Goal: Information Seeking & Learning: Learn about a topic

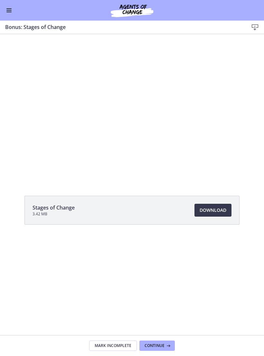
scroll to position [158, 0]
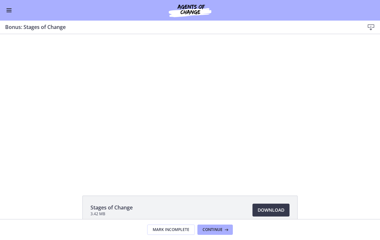
click at [173, 80] on div at bounding box center [190, 107] width 261 height 147
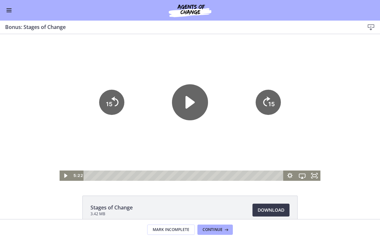
click at [190, 97] on icon "Play Video" at bounding box center [190, 102] width 36 height 36
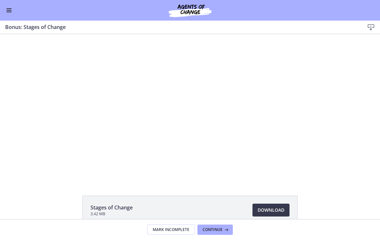
click at [264, 82] on div at bounding box center [190, 107] width 261 height 147
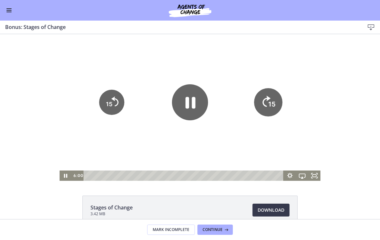
click at [264, 107] on tspan "15" at bounding box center [271, 104] width 7 height 8
click at [264, 103] on icon "15" at bounding box center [268, 102] width 25 height 25
click at [264, 103] on icon "15" at bounding box center [268, 102] width 28 height 28
click at [264, 99] on icon "15" at bounding box center [268, 102] width 25 height 25
click at [264, 96] on icon "15" at bounding box center [268, 102] width 25 height 25
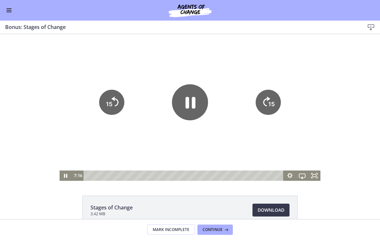
click at [264, 100] on icon "15" at bounding box center [268, 102] width 25 height 25
click at [118, 107] on icon "15" at bounding box center [111, 102] width 25 height 25
click at [264, 56] on div at bounding box center [190, 107] width 261 height 147
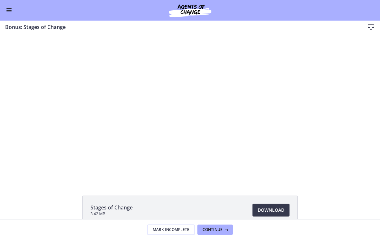
click at [169, 146] on div at bounding box center [190, 107] width 261 height 147
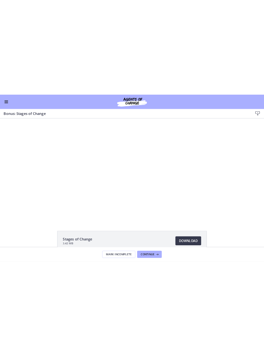
scroll to position [1, 0]
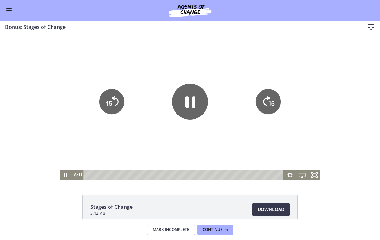
click at [190, 107] on icon "Pause" at bounding box center [190, 102] width 36 height 36
click at [195, 103] on icon "Play Video" at bounding box center [190, 102] width 36 height 36
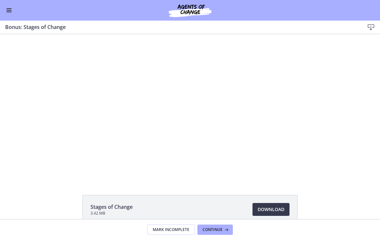
click at [264, 111] on div at bounding box center [190, 107] width 261 height 147
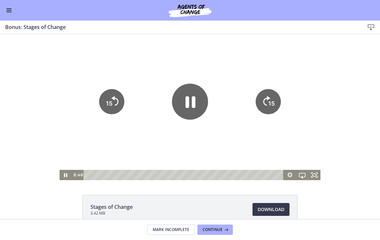
click at [264, 102] on tspan "15" at bounding box center [271, 103] width 6 height 7
click at [264, 99] on icon "Skip ahead 15 seconds" at bounding box center [267, 101] width 7 height 10
click at [264, 99] on icon "15" at bounding box center [268, 101] width 25 height 25
click at [122, 107] on icon "15" at bounding box center [111, 101] width 25 height 25
click at [189, 69] on div at bounding box center [190, 107] width 261 height 147
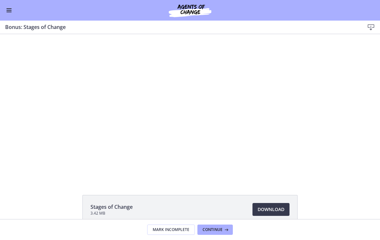
click at [264, 112] on div at bounding box center [190, 107] width 261 height 147
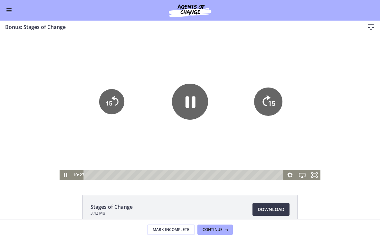
click at [264, 106] on icon "15" at bounding box center [268, 102] width 28 height 28
click at [188, 102] on icon "Pause" at bounding box center [191, 102] width 10 height 12
click at [224, 50] on div at bounding box center [190, 107] width 261 height 147
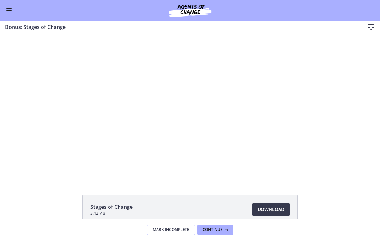
click at [224, 88] on div at bounding box center [190, 107] width 261 height 147
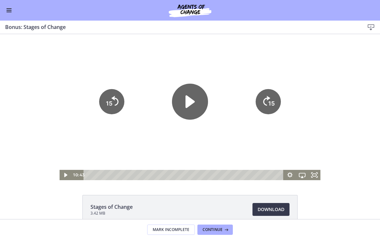
click at [264, 109] on icon "15" at bounding box center [268, 101] width 25 height 25
click at [186, 114] on icon "Play Video" at bounding box center [190, 102] width 36 height 36
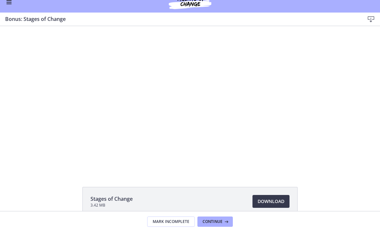
click at [256, 58] on div at bounding box center [190, 98] width 261 height 147
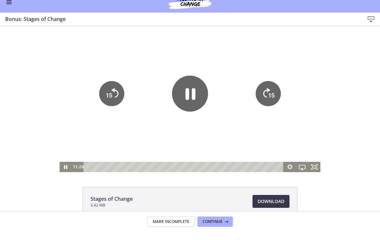
click at [264, 97] on icon "Skip ahead 15 seconds" at bounding box center [267, 93] width 7 height 10
click at [264, 90] on icon "15" at bounding box center [268, 93] width 25 height 25
click at [257, 96] on icon "15" at bounding box center [268, 94] width 28 height 28
click at [264, 90] on icon "15" at bounding box center [268, 94] width 28 height 28
click at [192, 83] on icon "Pause" at bounding box center [190, 94] width 36 height 36
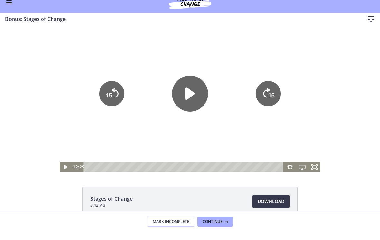
click at [264, 52] on div "Tap for sound @keyframes VOLUME_SMALL_WAVE_FLASH { 0% { opacity: 0; } 33% { opa…" at bounding box center [190, 98] width 380 height 147
click at [264, 60] on div at bounding box center [190, 98] width 261 height 147
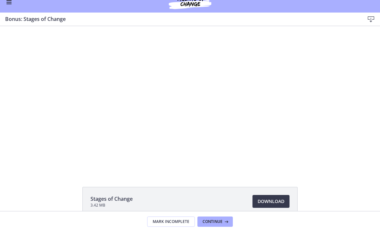
click at [264, 66] on div "Tap for sound @keyframes VOLUME_SMALL_WAVE_FLASH { 0% { opacity: 0; } 33% { opa…" at bounding box center [190, 98] width 380 height 147
click at [200, 64] on div at bounding box center [190, 98] width 261 height 147
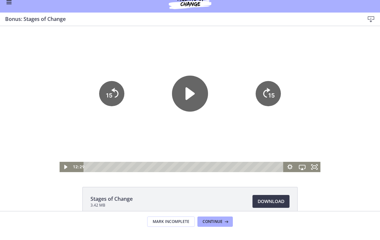
click at [199, 98] on icon "Play Video" at bounding box center [190, 94] width 36 height 36
click at [246, 33] on div at bounding box center [190, 98] width 261 height 147
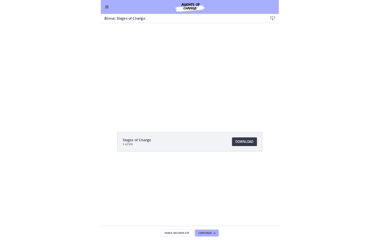
scroll to position [0, 0]
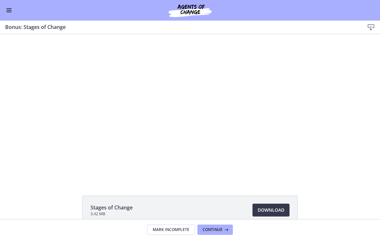
click at [262, 94] on div at bounding box center [190, 107] width 261 height 147
click at [264, 150] on div at bounding box center [190, 107] width 261 height 147
click at [264, 153] on div at bounding box center [190, 107] width 261 height 147
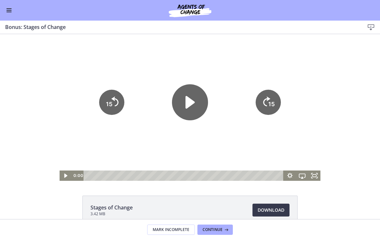
click at [9, 13] on button "Enable menu" at bounding box center [9, 10] width 8 height 8
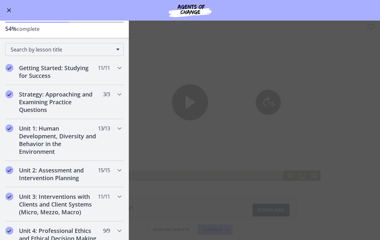
scroll to position [35, 0]
click at [112, 128] on div "Unit 1: Human Development, Diversity and Behavior in the Environment 13 / 13 Co…" at bounding box center [64, 141] width 119 height 42
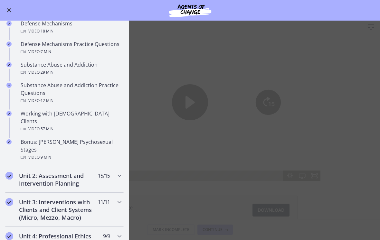
scroll to position [367, 0]
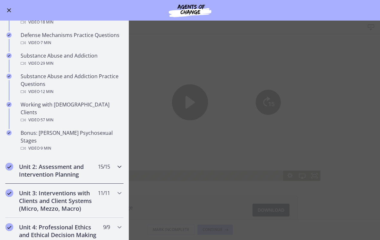
click at [114, 158] on div "Unit 2: Assessment and Intervention Planning 15 / 15 Completed" at bounding box center [64, 171] width 119 height 26
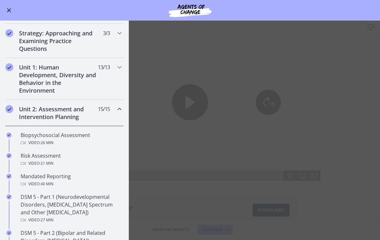
scroll to position [97, 0]
click at [115, 109] on div "Unit 2: Assessment and Intervention Planning 15 / 15 Completed" at bounding box center [64, 113] width 119 height 26
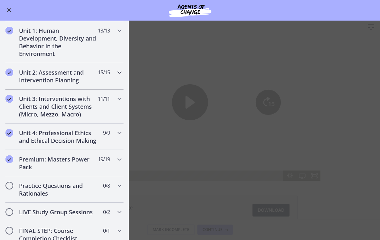
scroll to position [136, 0]
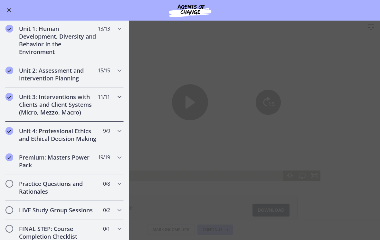
click at [116, 97] on icon "Chapters" at bounding box center [120, 97] width 8 height 8
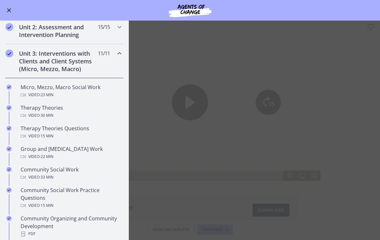
scroll to position [180, 0]
click at [92, 86] on div "Micro, Mezzo, Macro Social Work Video · 23 min" at bounding box center [71, 90] width 101 height 15
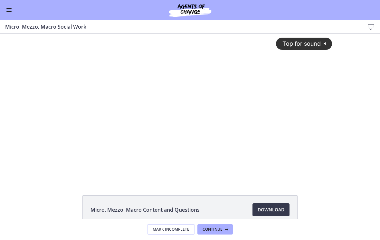
click at [258, 104] on div "Tap for sound @keyframes VOLUME_SMALL_WAVE_FLASH { 0% { opacity: 0; } 33% { opa…" at bounding box center [190, 102] width 292 height 137
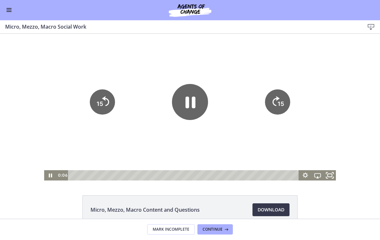
click at [264, 175] on icon "Fullscreen" at bounding box center [330, 176] width 15 height 12
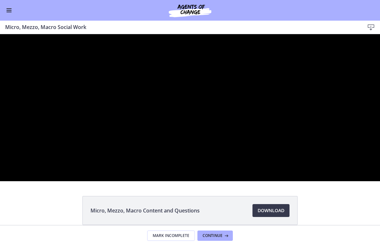
click at [264, 150] on div at bounding box center [190, 107] width 380 height 147
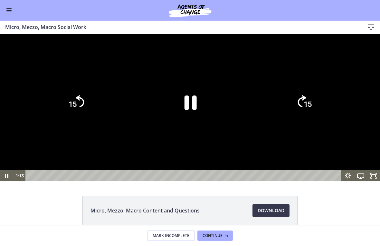
click at [264, 118] on icon "15" at bounding box center [304, 102] width 31 height 31
click at [79, 118] on icon "15" at bounding box center [76, 102] width 31 height 31
click at [186, 124] on icon "Pause" at bounding box center [190, 102] width 44 height 44
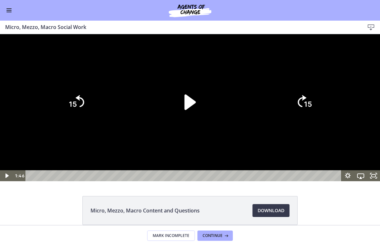
click at [191, 110] on icon "Play Video" at bounding box center [190, 101] width 11 height 15
click at [187, 110] on icon "Pause" at bounding box center [191, 102] width 12 height 15
click at [264, 91] on div at bounding box center [190, 107] width 380 height 147
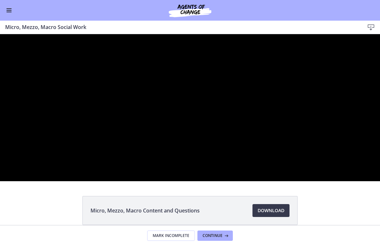
click at [210, 125] on div at bounding box center [190, 107] width 380 height 147
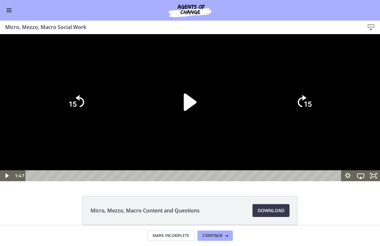
click at [198, 127] on icon "Play Video" at bounding box center [190, 102] width 50 height 50
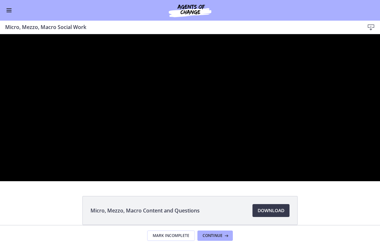
click at [264, 76] on div at bounding box center [190, 107] width 380 height 147
click at [193, 181] on div at bounding box center [190, 107] width 380 height 147
click at [212, 119] on div at bounding box center [190, 107] width 380 height 147
click at [210, 127] on div at bounding box center [190, 107] width 380 height 147
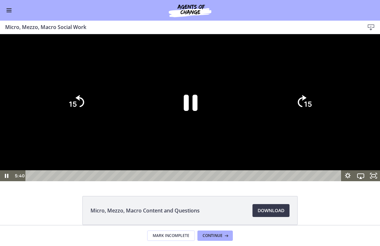
click at [193, 111] on icon "Pause" at bounding box center [191, 103] width 14 height 16
click at [230, 100] on div at bounding box center [190, 107] width 380 height 147
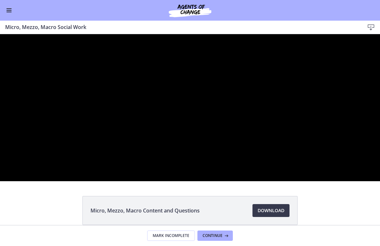
click at [218, 106] on div at bounding box center [190, 107] width 380 height 147
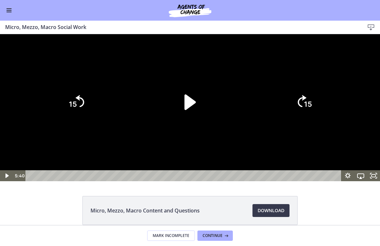
click at [84, 118] on icon "15" at bounding box center [76, 102] width 31 height 31
click at [189, 124] on icon "Play Video" at bounding box center [190, 102] width 44 height 44
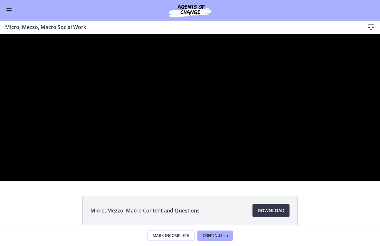
click at [264, 156] on div at bounding box center [190, 107] width 380 height 147
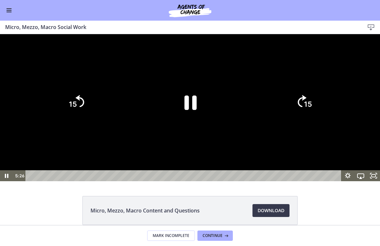
click at [166, 169] on div at bounding box center [190, 107] width 380 height 147
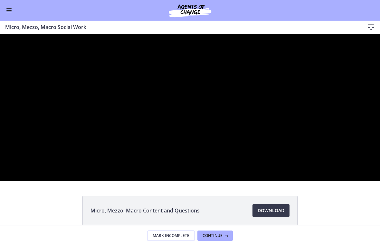
click at [76, 146] on div at bounding box center [190, 107] width 380 height 147
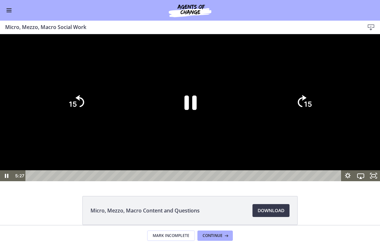
click at [76, 118] on icon "15" at bounding box center [76, 102] width 31 height 31
click at [79, 120] on icon "15" at bounding box center [76, 102] width 35 height 35
click at [88, 118] on icon "15" at bounding box center [76, 102] width 31 height 31
click at [66, 118] on icon "15" at bounding box center [76, 102] width 31 height 31
click at [87, 118] on icon "15" at bounding box center [76, 102] width 31 height 31
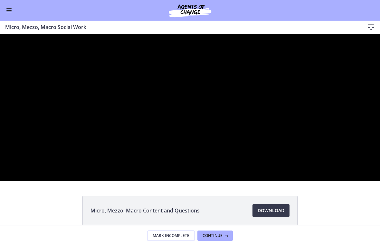
click at [194, 117] on div at bounding box center [190, 107] width 380 height 147
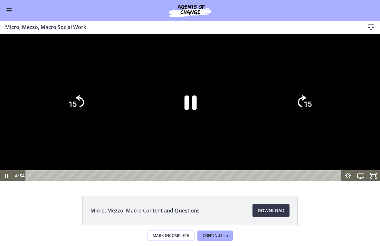
click at [192, 124] on icon "Pause" at bounding box center [190, 102] width 44 height 44
click at [80, 118] on button "15" at bounding box center [76, 102] width 31 height 31
click at [199, 124] on icon "Play Video" at bounding box center [190, 102] width 44 height 44
click at [83, 118] on icon "15" at bounding box center [76, 102] width 31 height 31
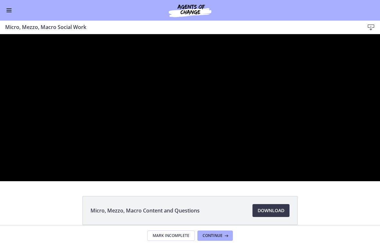
click at [264, 115] on div at bounding box center [190, 107] width 380 height 147
click at [197, 155] on div at bounding box center [190, 107] width 380 height 147
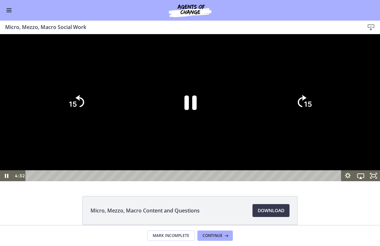
click at [192, 124] on icon "Pause" at bounding box center [190, 102] width 44 height 44
click at [196, 124] on icon "Play Video" at bounding box center [190, 102] width 44 height 44
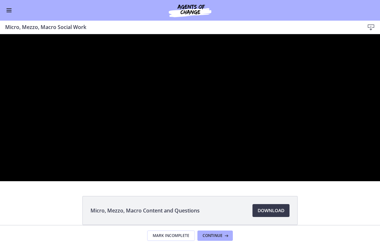
click at [229, 181] on div at bounding box center [190, 107] width 380 height 147
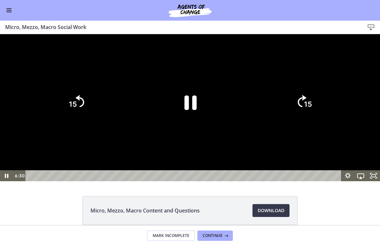
click at [264, 109] on tspan "15" at bounding box center [308, 104] width 8 height 8
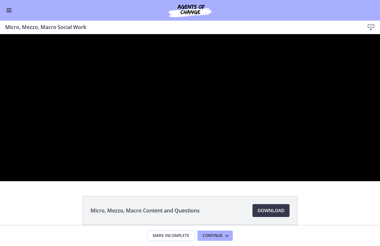
click at [226, 181] on div at bounding box center [190, 107] width 380 height 147
click at [212, 181] on div at bounding box center [190, 107] width 380 height 147
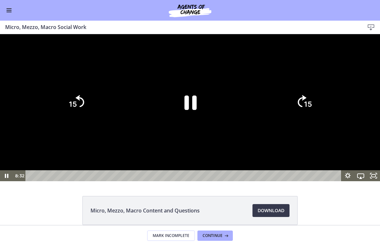
click at [189, 181] on div at bounding box center [190, 107] width 380 height 147
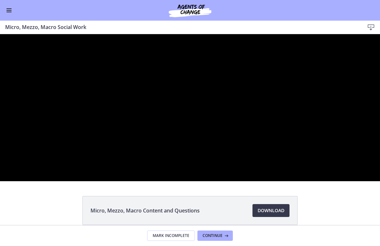
click at [255, 181] on div at bounding box center [190, 107] width 380 height 147
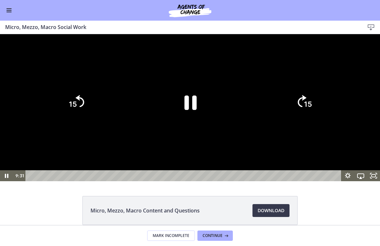
click at [264, 118] on icon "15" at bounding box center [304, 102] width 31 height 31
click at [264, 120] on icon "15" at bounding box center [304, 102] width 35 height 35
click at [264, 118] on icon "15" at bounding box center [304, 102] width 31 height 31
click at [264, 109] on tspan "15" at bounding box center [308, 104] width 8 height 8
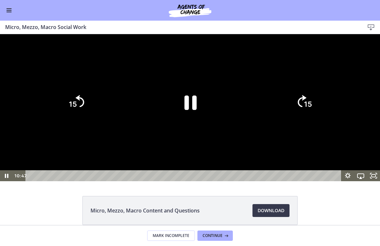
click at [264, 118] on icon "15" at bounding box center [304, 102] width 31 height 31
click at [264, 120] on icon "15" at bounding box center [304, 102] width 35 height 35
click at [264, 118] on icon "15" at bounding box center [304, 102] width 31 height 31
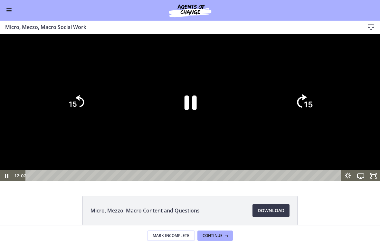
click at [264, 120] on icon "15" at bounding box center [304, 102] width 35 height 35
click at [264, 118] on icon "15" at bounding box center [304, 102] width 31 height 31
click at [264, 120] on icon "15" at bounding box center [304, 102] width 35 height 35
click at [264, 109] on tspan "15" at bounding box center [308, 104] width 8 height 8
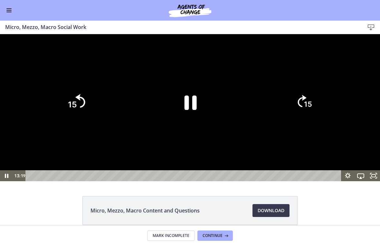
click at [71, 109] on tspan "15" at bounding box center [72, 105] width 9 height 10
click at [188, 111] on icon "Pause" at bounding box center [191, 103] width 14 height 16
click at [230, 102] on div at bounding box center [190, 107] width 380 height 147
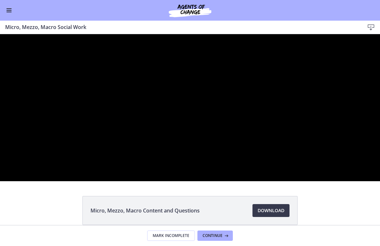
click at [185, 114] on div at bounding box center [190, 107] width 380 height 147
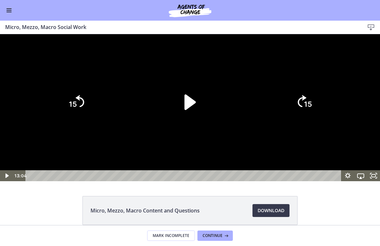
click at [264, 147] on div at bounding box center [190, 107] width 380 height 147
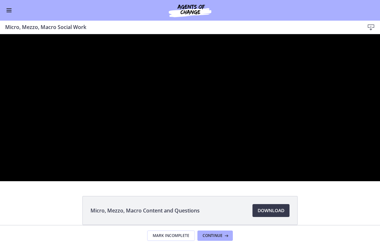
click at [264, 147] on div at bounding box center [190, 107] width 380 height 147
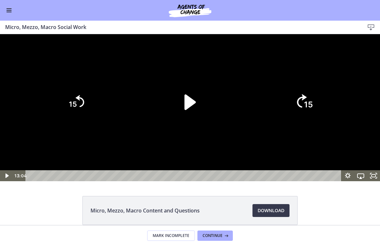
click at [264, 108] on icon "Skip ahead 15 seconds" at bounding box center [302, 101] width 10 height 14
click at [264, 94] on icon "15" at bounding box center [304, 74] width 39 height 39
click at [264, 118] on icon "15" at bounding box center [304, 102] width 31 height 31
click at [264, 109] on tspan "15" at bounding box center [308, 105] width 9 height 10
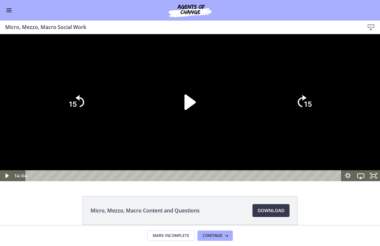
click at [264, 109] on tspan "15" at bounding box center [308, 104] width 8 height 8
click at [264, 108] on icon "Skip ahead 15 seconds" at bounding box center [302, 101] width 10 height 14
click at [264, 109] on text "15" at bounding box center [308, 105] width 9 height 10
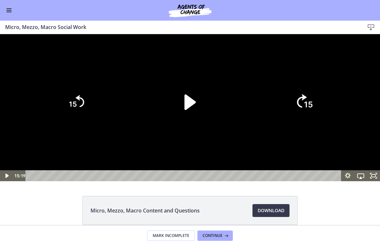
click at [264, 120] on icon "15" at bounding box center [304, 102] width 35 height 35
click at [264, 118] on icon "15" at bounding box center [304, 102] width 31 height 31
click at [264, 120] on icon "15" at bounding box center [304, 102] width 35 height 35
click at [264, 118] on icon "15" at bounding box center [304, 102] width 31 height 31
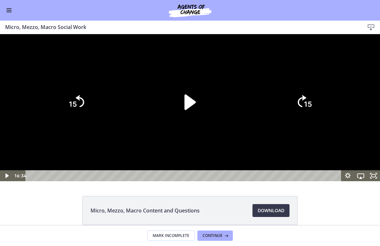
click at [264, 109] on tspan "15" at bounding box center [308, 104] width 8 height 8
click at [264, 109] on tspan "15" at bounding box center [308, 105] width 9 height 10
click at [264, 109] on tspan "15" at bounding box center [308, 104] width 8 height 8
click at [263, 101] on div at bounding box center [190, 107] width 380 height 147
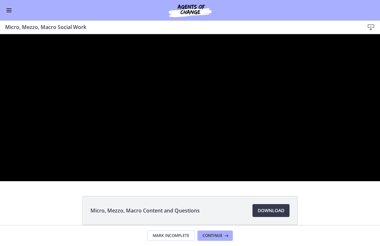
click at [205, 103] on div at bounding box center [190, 107] width 380 height 147
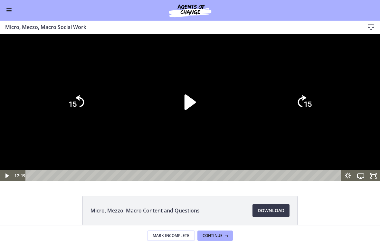
click at [185, 124] on icon "Play Video" at bounding box center [190, 102] width 44 height 44
click at [264, 90] on div at bounding box center [190, 107] width 380 height 147
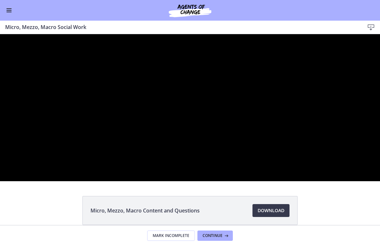
click at [181, 181] on div at bounding box center [190, 107] width 380 height 147
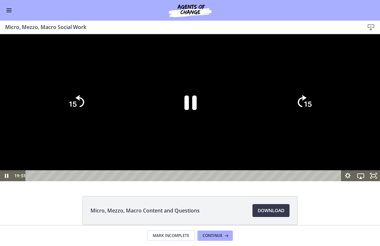
click at [191, 124] on icon "Pause" at bounding box center [190, 102] width 44 height 44
click at [264, 94] on div at bounding box center [190, 107] width 380 height 147
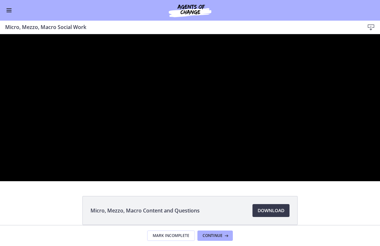
click at [170, 128] on div at bounding box center [190, 107] width 380 height 147
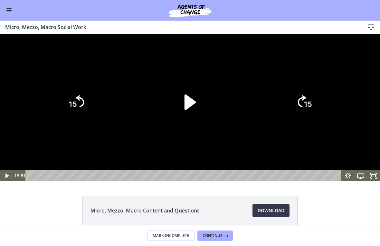
click at [194, 124] on icon "Play Video" at bounding box center [190, 102] width 44 height 44
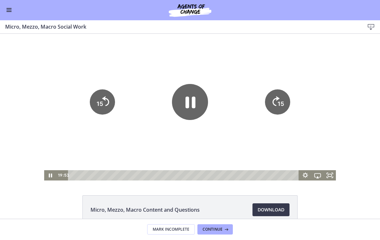
click at [11, 12] on button "Enable menu" at bounding box center [9, 10] width 8 height 8
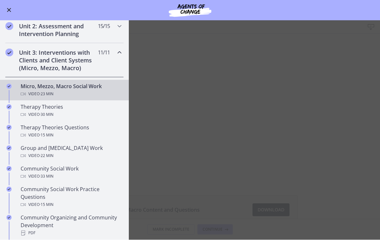
click at [49, 111] on span "· 30 min" at bounding box center [47, 115] width 14 height 8
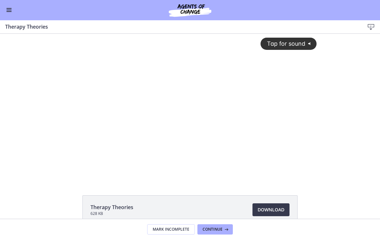
click at [242, 75] on div "Tap for sound @keyframes VOLUME_SMALL_WAVE_FLASH { 0% { opacity: 0; } 33% { opa…" at bounding box center [190, 102] width 261 height 137
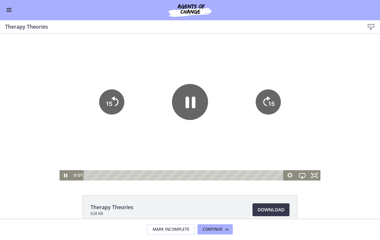
click at [263, 95] on icon "15" at bounding box center [268, 102] width 25 height 25
click at [264, 94] on icon "15" at bounding box center [268, 102] width 25 height 25
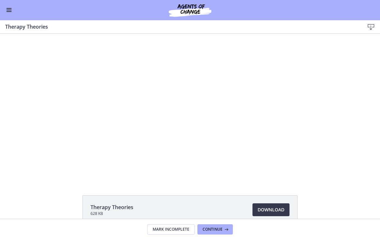
click at [189, 98] on div at bounding box center [190, 107] width 261 height 147
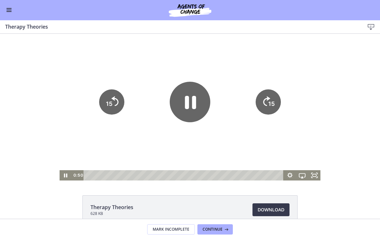
click at [185, 104] on icon "Pause" at bounding box center [190, 102] width 41 height 41
click at [256, 53] on div at bounding box center [190, 107] width 261 height 147
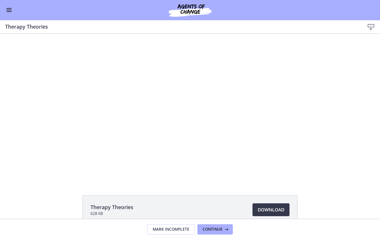
click at [244, 46] on div at bounding box center [190, 107] width 261 height 147
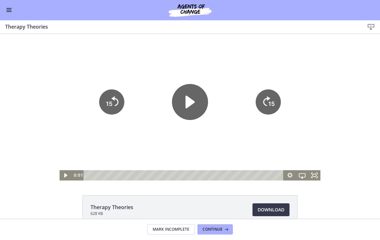
click at [200, 97] on icon "Play Video" at bounding box center [190, 102] width 36 height 36
click at [264, 95] on icon "15" at bounding box center [268, 102] width 25 height 25
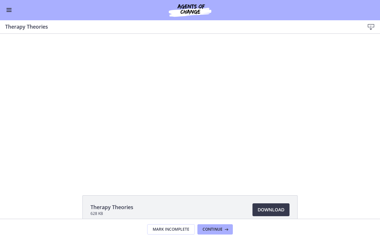
click at [264, 57] on div at bounding box center [190, 107] width 261 height 147
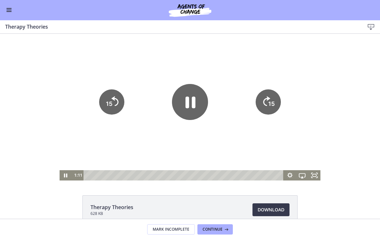
click at [264, 66] on div at bounding box center [190, 107] width 261 height 147
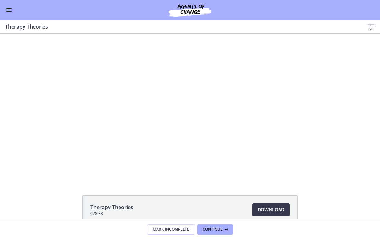
click at [264, 58] on div at bounding box center [190, 107] width 261 height 147
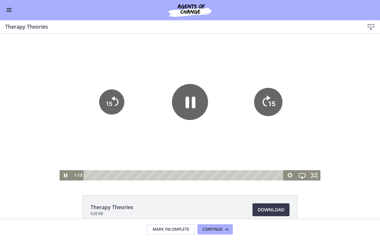
click at [264, 95] on icon "15" at bounding box center [268, 102] width 28 height 28
click at [264, 73] on div at bounding box center [190, 107] width 261 height 147
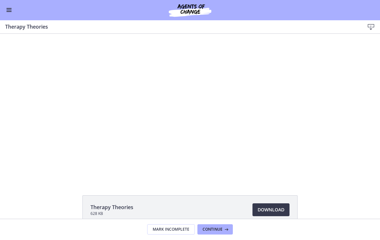
click at [264, 75] on div at bounding box center [190, 107] width 261 height 147
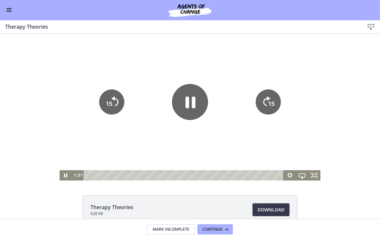
click at [264, 94] on icon "15" at bounding box center [268, 102] width 25 height 25
click at [264, 101] on icon "15" at bounding box center [268, 102] width 25 height 25
click at [264, 93] on icon "15" at bounding box center [268, 102] width 25 height 25
click at [264, 90] on icon "15" at bounding box center [268, 102] width 28 height 28
click at [264, 81] on div at bounding box center [190, 107] width 261 height 147
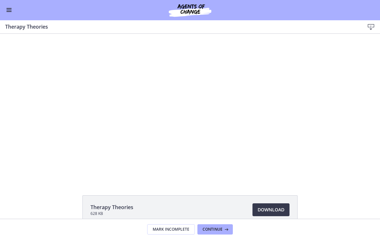
click at [264, 70] on div at bounding box center [190, 107] width 261 height 147
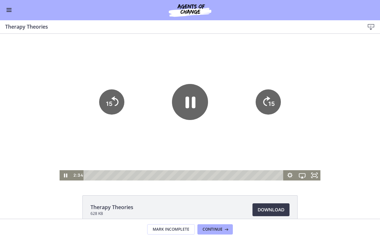
click at [264, 100] on icon "Skip ahead 15 seconds" at bounding box center [267, 101] width 7 height 10
click at [264, 60] on div at bounding box center [190, 107] width 261 height 147
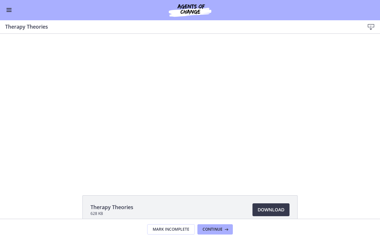
click at [233, 49] on div at bounding box center [190, 107] width 261 height 147
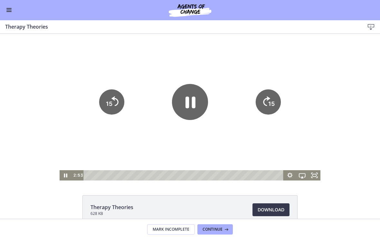
click at [199, 96] on icon "Pause" at bounding box center [190, 102] width 36 height 36
click at [217, 67] on div at bounding box center [190, 107] width 261 height 147
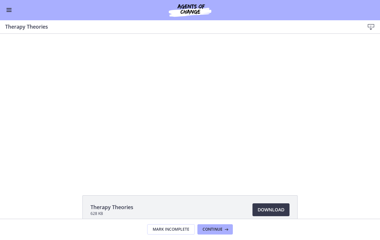
click at [12, 12] on button "Enable menu" at bounding box center [9, 10] width 8 height 8
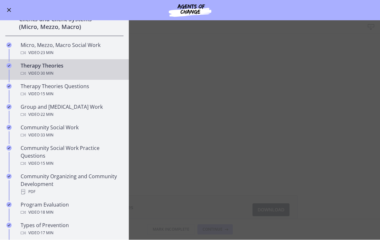
scroll to position [220, 0]
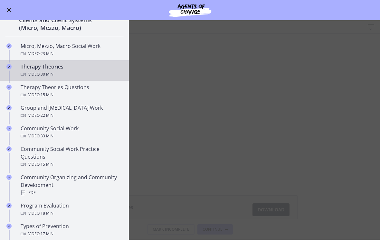
click at [95, 179] on div "Community Organizing and Community Development PDF" at bounding box center [71, 185] width 101 height 23
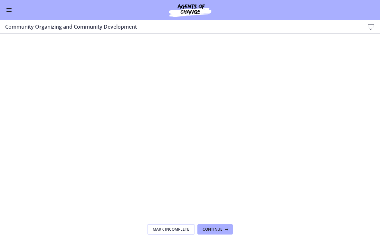
click at [12, 11] on button "Enable menu" at bounding box center [9, 10] width 8 height 8
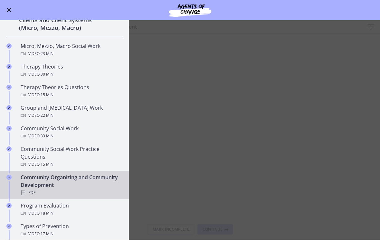
click at [73, 133] on div "Video · 33 min" at bounding box center [71, 137] width 101 height 8
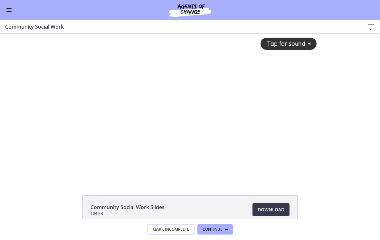
click at [190, 138] on div "Tap for sound @keyframes VOLUME_SMALL_WAVE_FLASH { 0% { opacity: 0; } 33% { opa…" at bounding box center [190, 102] width 261 height 137
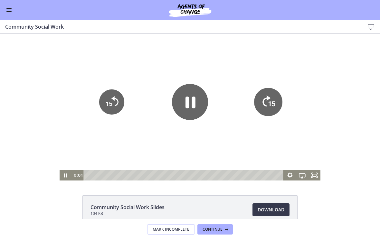
click at [264, 104] on icon "15" at bounding box center [268, 102] width 28 height 28
click at [264, 91] on icon "15" at bounding box center [268, 102] width 25 height 25
click at [263, 98] on icon "15" at bounding box center [268, 102] width 25 height 25
click at [262, 96] on icon "15" at bounding box center [268, 102] width 28 height 28
click at [262, 96] on icon "15" at bounding box center [268, 102] width 25 height 25
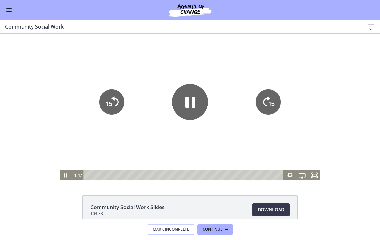
click at [264, 93] on icon "15" at bounding box center [268, 102] width 25 height 25
click at [259, 104] on icon "15" at bounding box center [268, 102] width 25 height 25
click at [264, 100] on icon "15" at bounding box center [268, 102] width 25 height 25
click at [264, 94] on icon "15" at bounding box center [268, 102] width 25 height 25
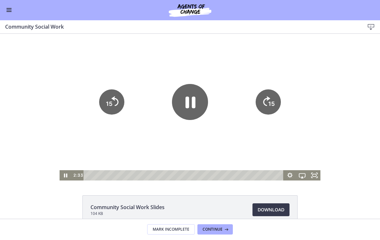
click at [264, 94] on icon "15" at bounding box center [268, 102] width 25 height 25
click at [264, 99] on icon "15" at bounding box center [268, 102] width 25 height 25
click at [262, 101] on icon "15" at bounding box center [268, 102] width 25 height 25
click at [190, 105] on icon "Pause" at bounding box center [190, 102] width 36 height 36
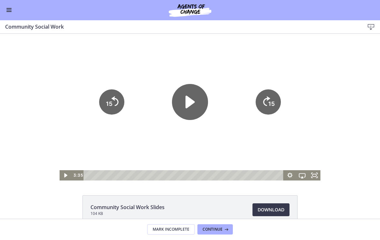
click at [250, 72] on div at bounding box center [190, 107] width 261 height 147
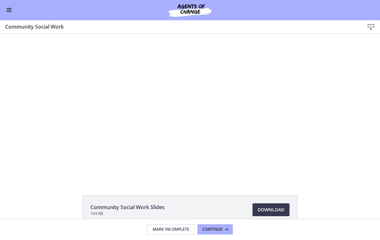
click at [262, 70] on div at bounding box center [190, 107] width 261 height 147
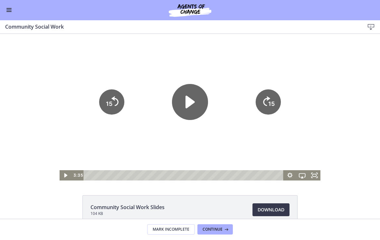
click at [11, 9] on button "Enable menu" at bounding box center [9, 10] width 8 height 8
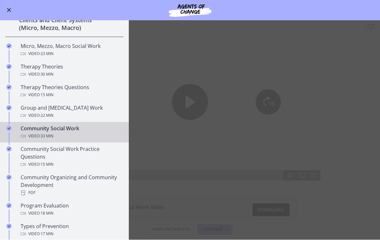
click at [191, 36] on main "Community Social Work Download Enable fullscreen Community Social Work Slides 1…" at bounding box center [190, 131] width 380 height 220
click at [53, 66] on div "Therapy Theories Video · 30 min" at bounding box center [71, 70] width 101 height 15
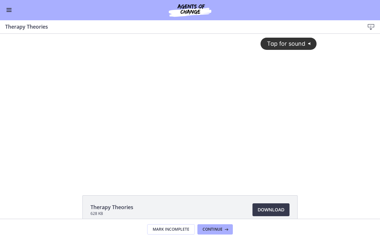
click at [199, 47] on div "Tap for sound @keyframes VOLUME_SMALL_WAVE_FLASH { 0% { opacity: 0; } 33% { opa…" at bounding box center [190, 102] width 261 height 137
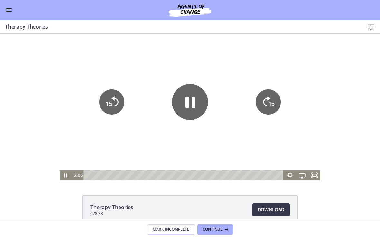
click at [187, 105] on icon "Pause" at bounding box center [191, 103] width 10 height 12
click at [190, 104] on icon "Play Video" at bounding box center [190, 102] width 9 height 13
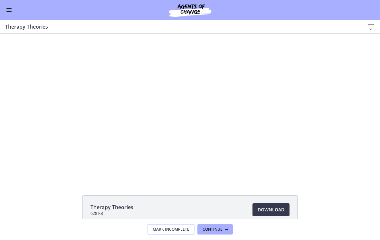
click at [242, 41] on div at bounding box center [190, 107] width 261 height 147
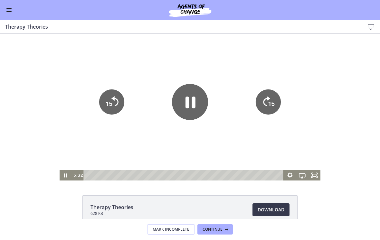
click at [262, 108] on icon "15" at bounding box center [268, 102] width 25 height 25
click at [264, 100] on icon "Skip ahead 15 seconds" at bounding box center [267, 101] width 8 height 11
click at [196, 97] on icon "Pause" at bounding box center [190, 102] width 36 height 36
click at [186, 53] on div at bounding box center [190, 107] width 261 height 147
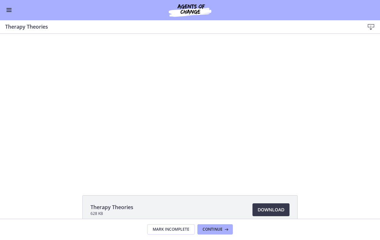
click at [13, 8] on button "Enable menu" at bounding box center [9, 10] width 8 height 8
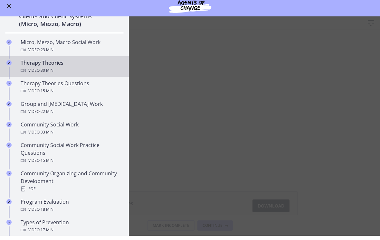
click at [224, 99] on main "Therapy Theories Download Enable fullscreen Therapy Theories 628 KB Download Op…" at bounding box center [190, 131] width 380 height 220
click at [195, 75] on main "Therapy Theories Download Enable fullscreen Therapy Theories 628 KB Download Op…" at bounding box center [190, 131] width 380 height 220
click at [8, 10] on button "Enable menu" at bounding box center [9, 10] width 8 height 8
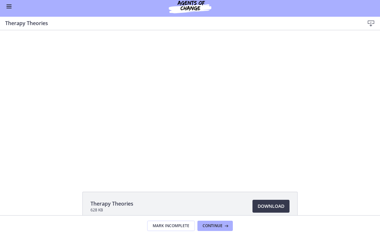
click at [193, 89] on div at bounding box center [190, 103] width 261 height 147
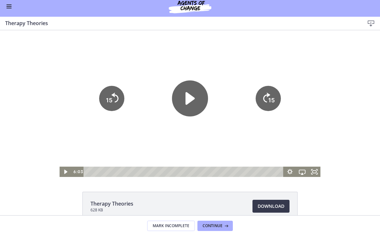
click at [12, 6] on button "Enable menu" at bounding box center [9, 10] width 8 height 8
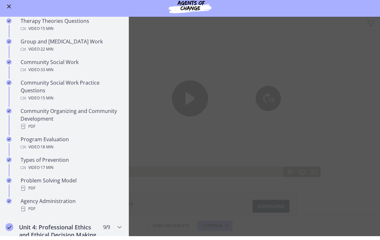
scroll to position [284, 0]
click at [5, 8] on button "Enable menu" at bounding box center [9, 10] width 8 height 8
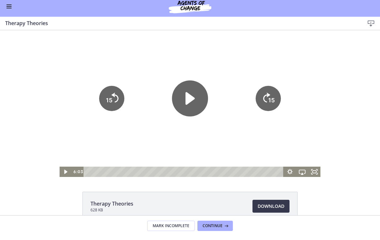
click at [195, 97] on icon "Play Video" at bounding box center [190, 99] width 36 height 36
click at [235, 64] on div at bounding box center [190, 103] width 261 height 147
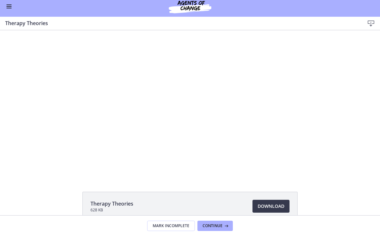
click at [203, 85] on div at bounding box center [190, 103] width 261 height 147
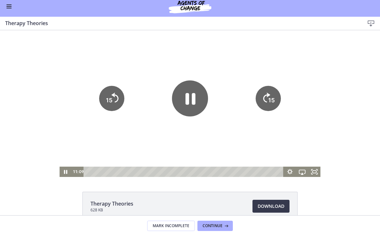
click at [190, 107] on icon "Pause" at bounding box center [190, 99] width 36 height 36
click at [264, 57] on div at bounding box center [190, 103] width 261 height 147
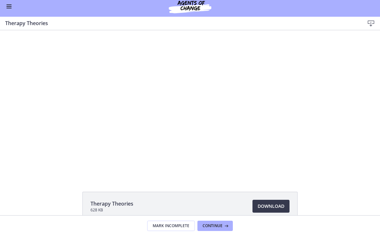
click at [264, 116] on div at bounding box center [190, 103] width 261 height 147
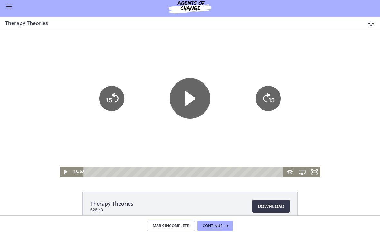
click at [205, 102] on icon "Play Video" at bounding box center [190, 98] width 41 height 41
click at [240, 58] on div at bounding box center [190, 103] width 261 height 147
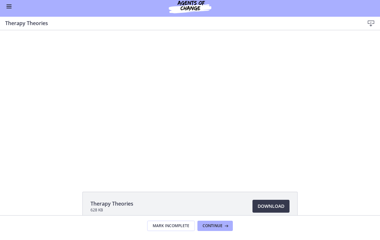
click at [184, 89] on div at bounding box center [190, 103] width 261 height 147
click at [224, 115] on div at bounding box center [190, 103] width 261 height 147
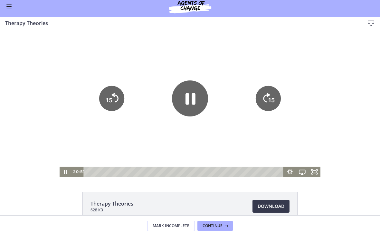
click at [264, 96] on icon "Skip ahead 15 seconds" at bounding box center [267, 98] width 7 height 10
click at [264, 98] on tspan "15" at bounding box center [271, 100] width 6 height 7
click at [264, 97] on icon "15" at bounding box center [268, 98] width 25 height 25
click at [264, 101] on tspan "15" at bounding box center [271, 100] width 7 height 8
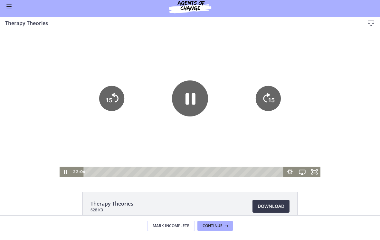
click at [264, 101] on tspan "15" at bounding box center [271, 100] width 6 height 7
click at [121, 107] on icon "15" at bounding box center [111, 98] width 25 height 25
click at [117, 100] on icon "15" at bounding box center [111, 98] width 25 height 25
click at [191, 110] on icon "Pause" at bounding box center [190, 99] width 36 height 36
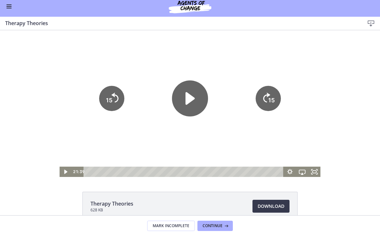
click at [264, 83] on div "Tap for sound @keyframes VOLUME_SMALL_WAVE_FLASH { 0% { opacity: 0; } 33% { opa…" at bounding box center [190, 103] width 380 height 147
click at [264, 78] on div "Tap for sound @keyframes VOLUME_SMALL_WAVE_FLASH { 0% { opacity: 0; } 33% { opa…" at bounding box center [190, 103] width 380 height 147
click at [264, 46] on div at bounding box center [190, 103] width 261 height 147
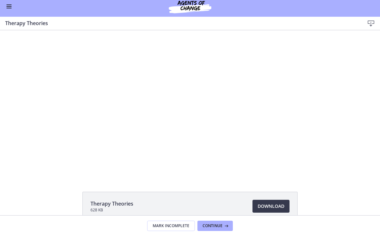
scroll to position [0, 0]
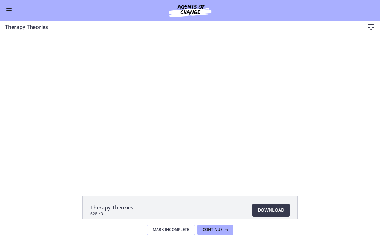
click at [264, 47] on div at bounding box center [190, 107] width 261 height 147
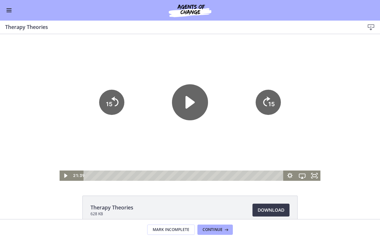
click at [194, 100] on icon "Play Video" at bounding box center [190, 102] width 36 height 36
click at [264, 107] on icon "15" at bounding box center [268, 102] width 25 height 25
click at [264, 105] on tspan "15" at bounding box center [271, 104] width 6 height 7
click at [189, 100] on icon "Pause" at bounding box center [191, 103] width 10 height 12
click at [264, 41] on div "Tap for sound @keyframes VOLUME_SMALL_WAVE_FLASH { 0% { opacity: 0; } 33% { opa…" at bounding box center [190, 107] width 380 height 147
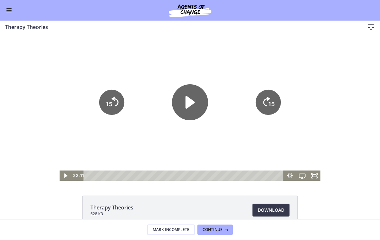
click at [264, 102] on div "Tap for sound @keyframes VOLUME_SMALL_WAVE_FLASH { 0% { opacity: 0; } 33% { opa…" at bounding box center [190, 107] width 380 height 147
click at [121, 138] on div at bounding box center [190, 107] width 261 height 147
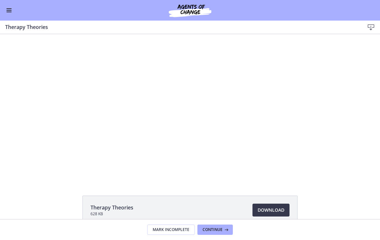
click at [188, 104] on div at bounding box center [190, 107] width 261 height 147
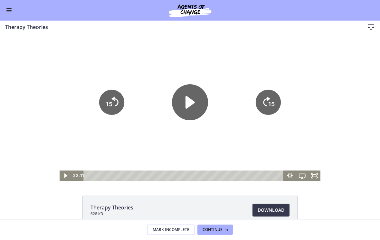
click at [190, 111] on icon "Play Video" at bounding box center [190, 102] width 36 height 36
click at [259, 62] on div at bounding box center [190, 107] width 261 height 147
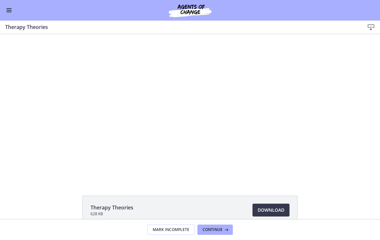
click at [181, 153] on div at bounding box center [190, 107] width 261 height 147
click at [120, 103] on div at bounding box center [190, 107] width 261 height 147
click at [135, 69] on div at bounding box center [190, 107] width 261 height 147
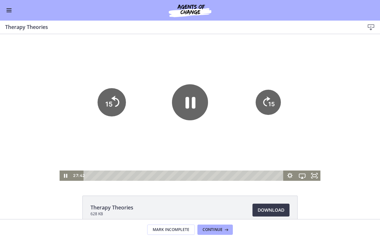
click at [116, 97] on icon "15" at bounding box center [112, 102] width 28 height 28
click at [117, 102] on icon "15" at bounding box center [111, 102] width 25 height 25
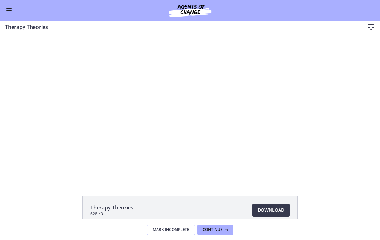
click at [191, 103] on div at bounding box center [190, 107] width 261 height 147
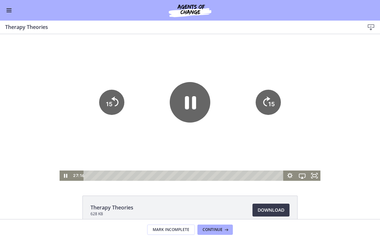
click at [195, 98] on icon "Pause" at bounding box center [190, 102] width 11 height 13
click at [264, 55] on div at bounding box center [190, 107] width 261 height 147
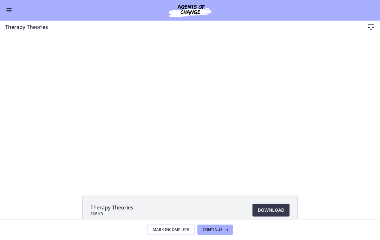
click at [224, 81] on div at bounding box center [190, 107] width 261 height 147
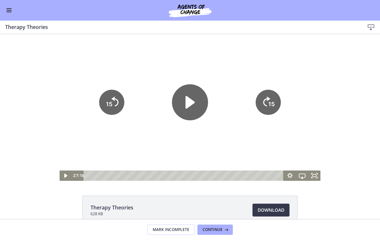
click at [199, 101] on icon "Play Video" at bounding box center [190, 102] width 36 height 36
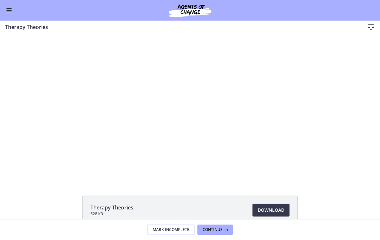
click at [9, 19] on div "Go to Dashboard" at bounding box center [190, 10] width 380 height 21
click at [12, 11] on button "Enable menu" at bounding box center [9, 10] width 8 height 8
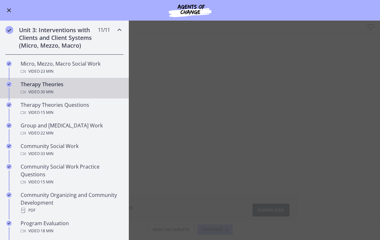
scroll to position [203, 0]
click at [78, 103] on div "Therapy Theories Questions Video · 15 min" at bounding box center [71, 108] width 101 height 15
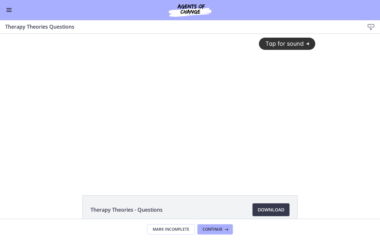
click at [243, 133] on div "Tap for sound @keyframes VOLUME_SMALL_WAVE_FLASH { 0% { opacity: 0; } 33% { opa…" at bounding box center [190, 102] width 258 height 137
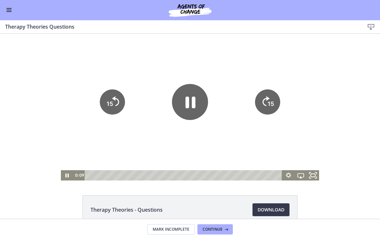
click at [264, 180] on icon "Fullscreen" at bounding box center [313, 176] width 15 height 12
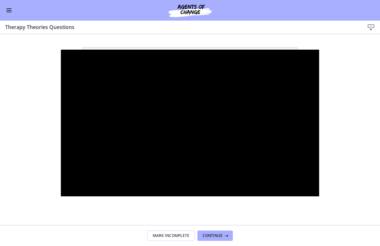
click at [212, 76] on div at bounding box center [190, 123] width 258 height 147
click at [264, 122] on div at bounding box center [190, 123] width 258 height 147
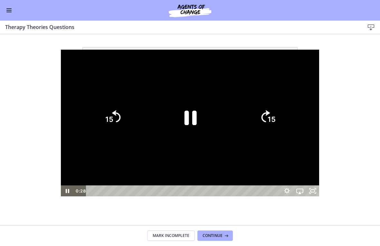
click at [264, 122] on tspan "15" at bounding box center [272, 119] width 8 height 8
click at [264, 122] on tspan "15" at bounding box center [272, 120] width 9 height 10
click at [264, 118] on icon "15" at bounding box center [267, 117] width 31 height 31
click at [264, 120] on tspan "15" at bounding box center [272, 120] width 9 height 10
click at [264, 117] on icon "15" at bounding box center [267, 117] width 35 height 35
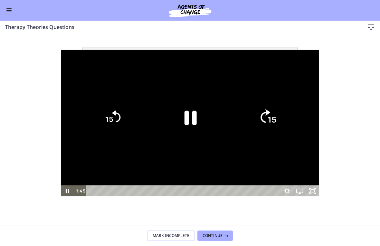
click at [264, 117] on icon "Skip ahead 15 seconds" at bounding box center [266, 117] width 10 height 14
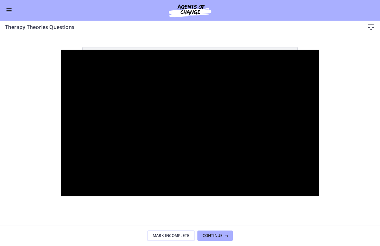
click at [214, 71] on div at bounding box center [190, 123] width 258 height 147
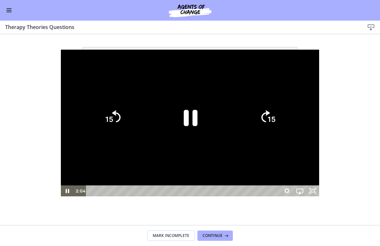
click at [194, 113] on icon "Pause" at bounding box center [191, 118] width 14 height 16
click at [248, 65] on div at bounding box center [190, 123] width 258 height 147
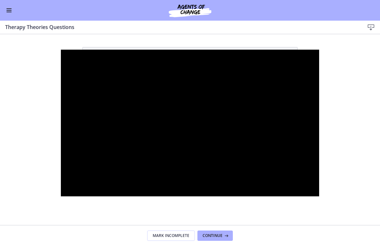
click at [239, 65] on div at bounding box center [190, 123] width 258 height 147
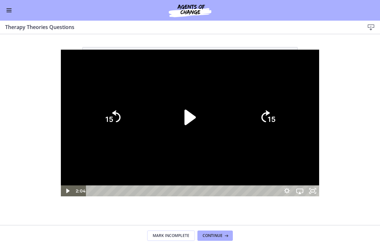
click at [196, 117] on icon "Play Video" at bounding box center [190, 117] width 11 height 15
click at [264, 122] on tspan "15" at bounding box center [272, 120] width 9 height 10
click at [264, 122] on tspan "15" at bounding box center [272, 119] width 8 height 8
click at [264, 115] on icon "15" at bounding box center [267, 117] width 31 height 31
click at [264, 112] on icon "15" at bounding box center [267, 117] width 31 height 31
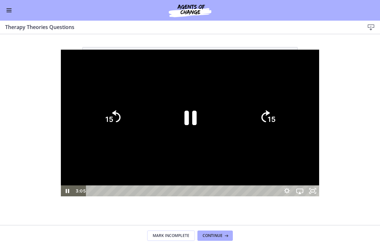
click at [264, 111] on icon "15" at bounding box center [267, 117] width 31 height 31
click at [264, 108] on icon "15" at bounding box center [267, 117] width 35 height 35
click at [264, 107] on icon "15" at bounding box center [267, 117] width 35 height 35
click at [264, 107] on icon "15" at bounding box center [267, 90] width 39 height 39
click at [264, 107] on div at bounding box center [190, 123] width 258 height 147
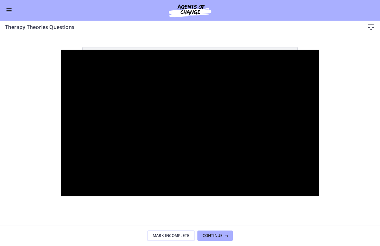
click at [264, 113] on div at bounding box center [190, 123] width 258 height 147
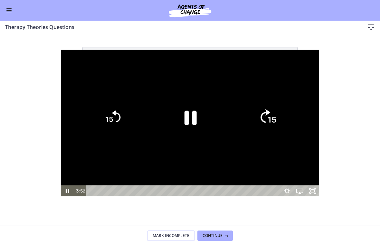
click at [264, 119] on icon "15" at bounding box center [267, 117] width 35 height 35
click at [264, 117] on icon "15" at bounding box center [267, 117] width 31 height 31
click at [264, 117] on icon "15" at bounding box center [267, 117] width 35 height 35
click at [189, 121] on icon "Pause" at bounding box center [191, 118] width 12 height 15
click at [264, 50] on div at bounding box center [190, 123] width 258 height 147
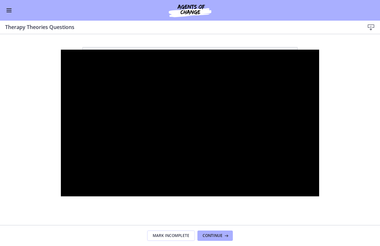
click at [244, 63] on div at bounding box center [190, 123] width 258 height 147
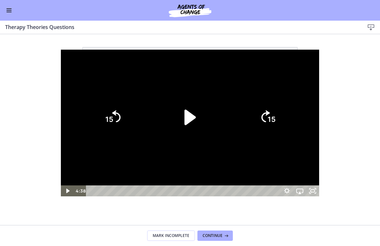
click at [199, 113] on icon "Play Video" at bounding box center [190, 117] width 44 height 44
click at [241, 73] on div at bounding box center [190, 123] width 258 height 147
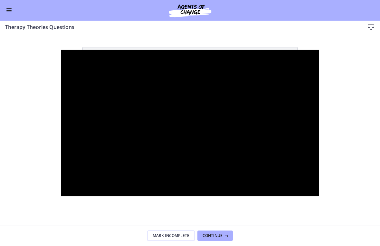
click at [254, 87] on div at bounding box center [190, 123] width 258 height 147
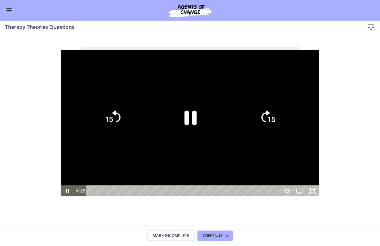
click at [264, 108] on div at bounding box center [190, 123] width 258 height 147
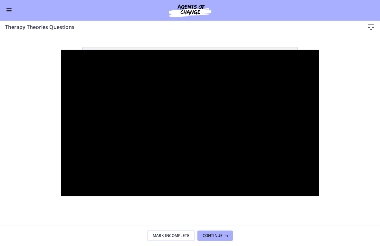
click at [264, 123] on div at bounding box center [190, 123] width 258 height 147
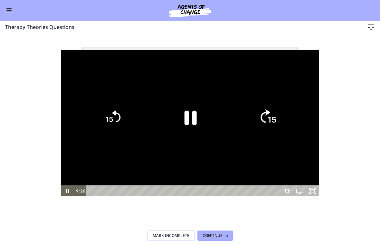
click at [264, 122] on icon "15" at bounding box center [267, 117] width 35 height 35
click at [264, 122] on icon "Skip ahead 15 seconds" at bounding box center [265, 116] width 9 height 12
click at [264, 130] on icon "15" at bounding box center [267, 117] width 35 height 35
click at [264, 129] on icon "15" at bounding box center [267, 117] width 35 height 35
click at [264, 126] on icon "15" at bounding box center [267, 117] width 35 height 35
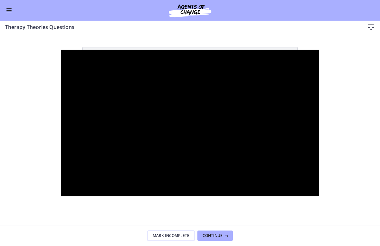
click at [218, 102] on div at bounding box center [190, 123] width 258 height 147
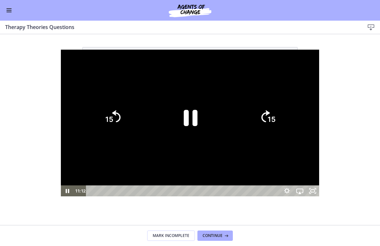
click at [194, 125] on icon "Pause" at bounding box center [191, 118] width 14 height 16
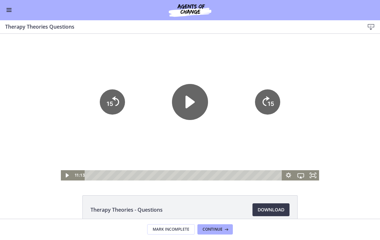
click at [16, 10] on div "Go to Dashboard" at bounding box center [190, 10] width 380 height 21
click at [8, 10] on button "Enable menu" at bounding box center [9, 10] width 8 height 8
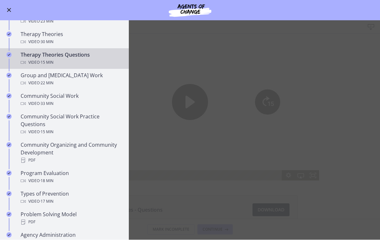
scroll to position [255, 0]
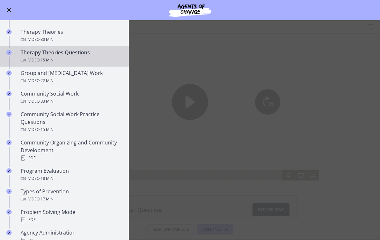
click at [85, 75] on div "Group and Family Therapy Work Video · 22 min" at bounding box center [71, 77] width 101 height 15
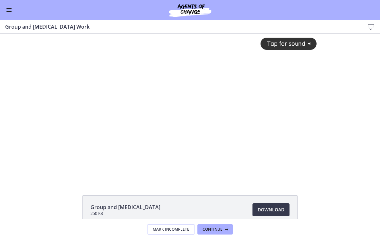
click at [213, 80] on div "Tap for sound @keyframes VOLUME_SMALL_WAVE_FLASH { 0% { opacity: 0; } 33% { opa…" at bounding box center [190, 102] width 261 height 137
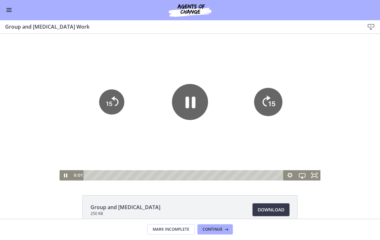
click at [264, 99] on icon "15" at bounding box center [268, 102] width 28 height 28
click at [264, 96] on icon "15" at bounding box center [268, 102] width 28 height 28
click at [192, 98] on icon "Pause" at bounding box center [191, 103] width 10 height 12
click at [223, 72] on div at bounding box center [190, 107] width 261 height 147
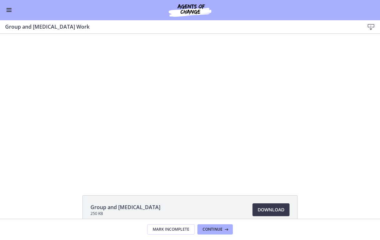
click at [198, 88] on div at bounding box center [190, 107] width 261 height 147
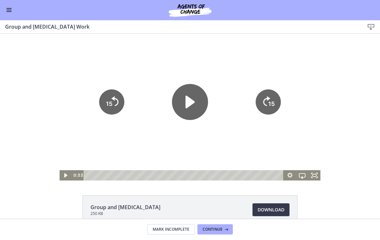
click at [264, 165] on div "Tap for sound @keyframes VOLUME_SMALL_WAVE_FLASH { 0% { opacity: 0; } 33% { opa…" at bounding box center [190, 107] width 380 height 147
click at [264, 180] on div "Tap for sound @keyframes VOLUME_SMALL_WAVE_FLASH { 0% { opacity: 0; } 33% { opa…" at bounding box center [190, 107] width 380 height 147
click at [264, 147] on div "Tap for sound @keyframes VOLUME_SMALL_WAVE_FLASH { 0% { opacity: 0; } 33% { opa…" at bounding box center [190, 107] width 380 height 147
click at [264, 131] on div at bounding box center [190, 107] width 261 height 147
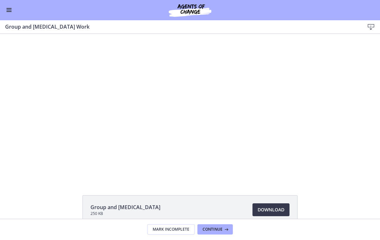
click at [264, 166] on div at bounding box center [190, 107] width 261 height 147
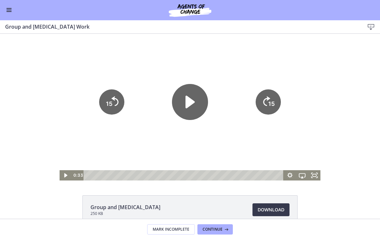
click at [264, 183] on div "Group and Family Therapy 250 KB Download Opens in a new window" at bounding box center [190, 126] width 380 height 185
click at [264, 172] on icon "Fullscreen" at bounding box center [314, 175] width 12 height 10
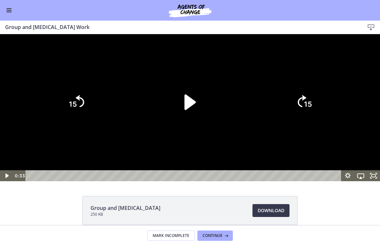
click at [264, 181] on div at bounding box center [190, 107] width 380 height 147
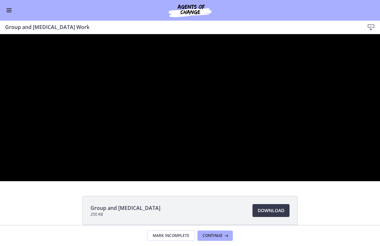
click at [236, 181] on div at bounding box center [190, 107] width 380 height 147
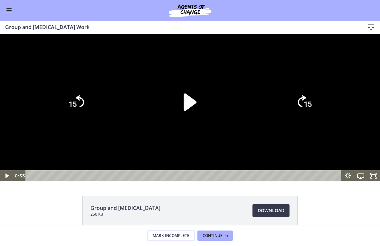
click at [195, 127] on icon "Play Video" at bounding box center [190, 102] width 50 height 50
click at [264, 100] on div at bounding box center [190, 107] width 380 height 147
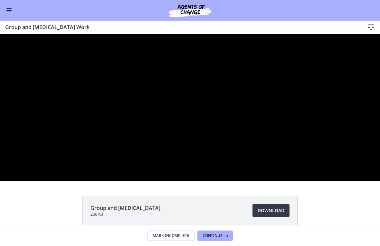
click at [264, 143] on div at bounding box center [190, 107] width 380 height 147
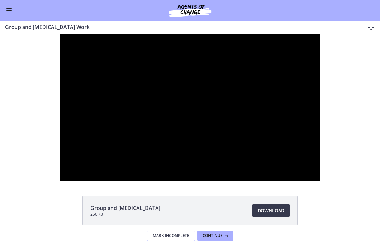
scroll to position [255, 0]
click at [263, 181] on div at bounding box center [190, 107] width 261 height 147
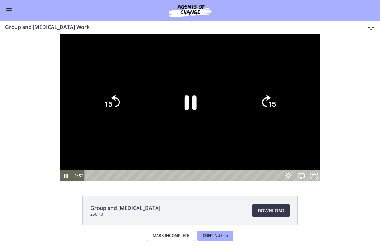
click at [284, 118] on icon "15" at bounding box center [268, 102] width 31 height 31
click at [271, 107] on icon "Skip ahead 15 seconds" at bounding box center [266, 101] width 9 height 12
click at [284, 118] on icon "15" at bounding box center [268, 102] width 31 height 31
click at [276, 137] on icon "15" at bounding box center [268, 129] width 15 height 15
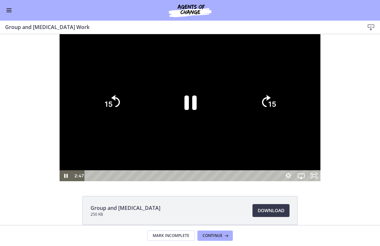
click at [284, 118] on icon "15" at bounding box center [268, 102] width 31 height 31
click at [286, 120] on icon "15" at bounding box center [268, 102] width 35 height 35
click at [284, 118] on icon "15" at bounding box center [268, 102] width 31 height 31
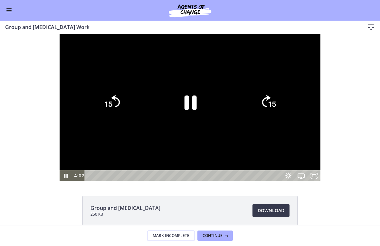
click at [284, 118] on icon "15" at bounding box center [268, 102] width 31 height 31
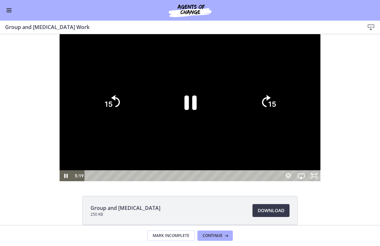
click at [284, 118] on icon "15" at bounding box center [268, 102] width 31 height 31
click at [199, 124] on icon "Pause" at bounding box center [190, 102] width 44 height 44
click at [101, 98] on div at bounding box center [190, 107] width 261 height 147
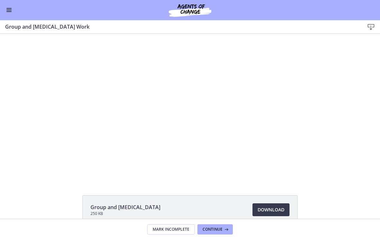
click at [11, 11] on button "Enable menu" at bounding box center [9, 10] width 8 height 8
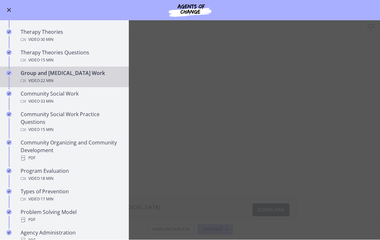
click at [214, 131] on main "Group and [MEDICAL_DATA] Work Download Enable fullscreen Group and [MEDICAL_DAT…" at bounding box center [190, 131] width 380 height 220
click at [190, 128] on main "Group and [MEDICAL_DATA] Work Download Enable fullscreen Group and [MEDICAL_DAT…" at bounding box center [190, 131] width 380 height 220
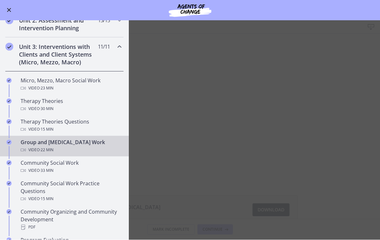
click at [9, 10] on span "Enable menu" at bounding box center [9, 10] width 4 height 4
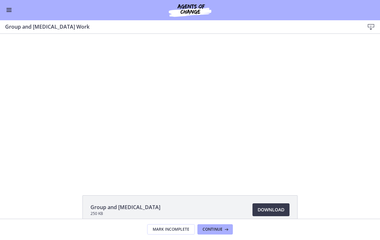
click at [190, 123] on div at bounding box center [190, 107] width 261 height 147
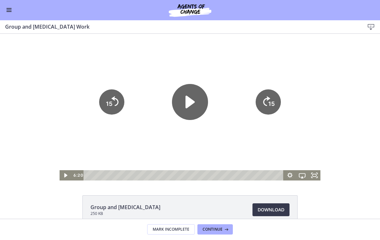
scroll to position [167, 0]
click at [12, 12] on button "Enable menu" at bounding box center [9, 10] width 8 height 8
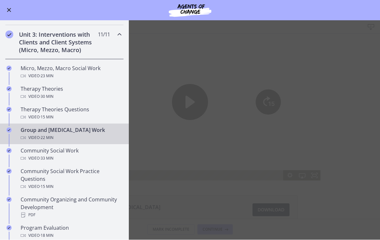
scroll to position [203, 0]
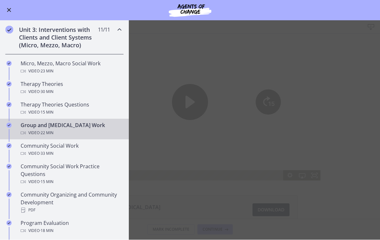
click at [76, 150] on div "Video · 33 min" at bounding box center [71, 154] width 101 height 8
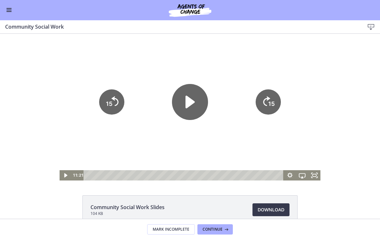
click at [318, 182] on div "Community Social Work Slides 104 KB Download Opens in a new window" at bounding box center [190, 126] width 380 height 185
